Goal: Task Accomplishment & Management: Use online tool/utility

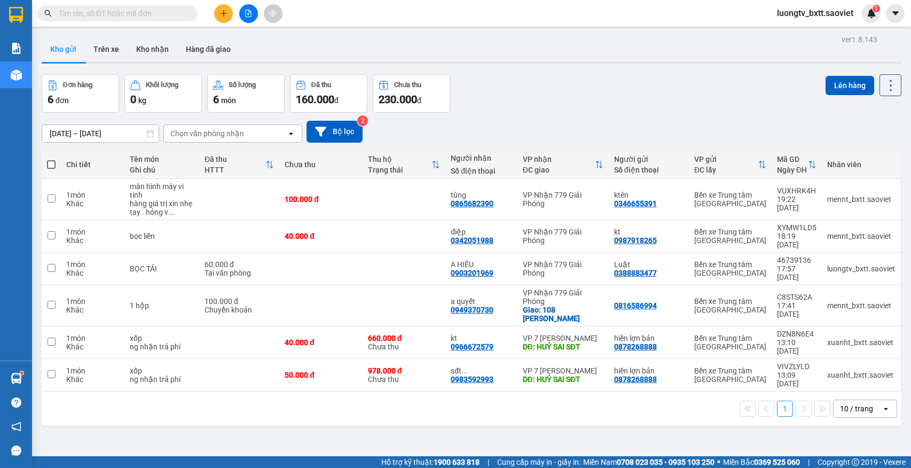
click at [132, 15] on input "text" at bounding box center [122, 13] width 126 height 12
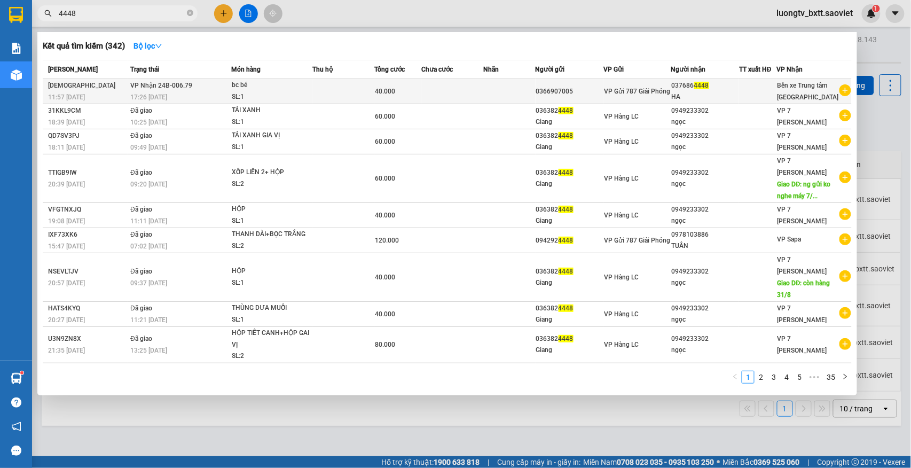
type input "4448"
click at [262, 85] on div "bc bé" at bounding box center [272, 86] width 80 height 12
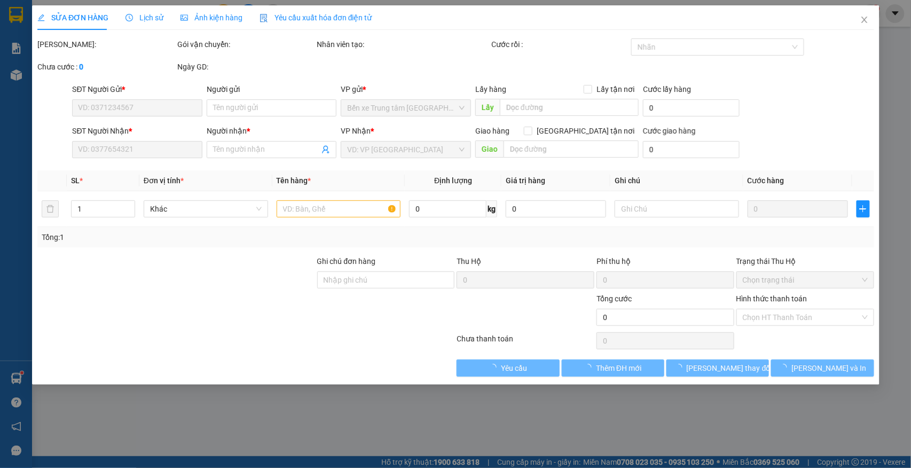
type input "0366907005"
type input "0376864448"
type input "HA"
type input "40.000"
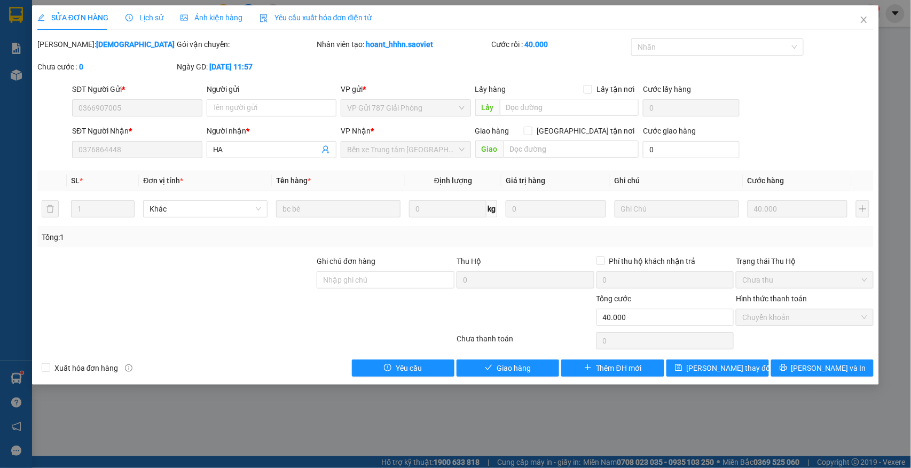
click at [512, 378] on div "SỬA ĐƠN HÀNG Lịch sử Ảnh kiện hàng Yêu cầu xuất hóa đơn điện tử Total Paid Fee …" at bounding box center [456, 194] width 848 height 379
click at [515, 374] on span "Giao hàng" at bounding box center [514, 368] width 34 height 12
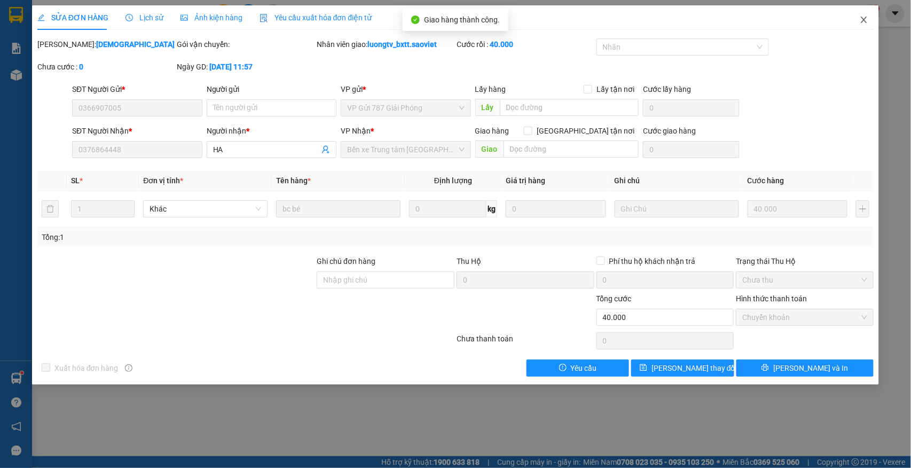
click at [860, 15] on span "Close" at bounding box center [864, 20] width 30 height 30
